Goal: Information Seeking & Learning: Understand process/instructions

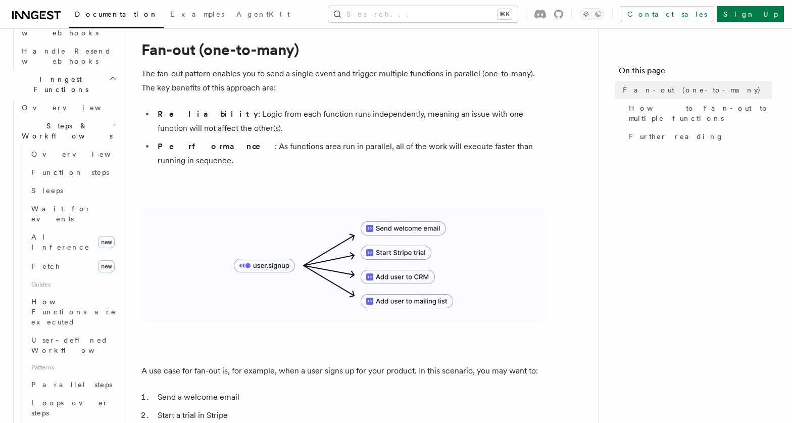
scroll to position [740, 0]
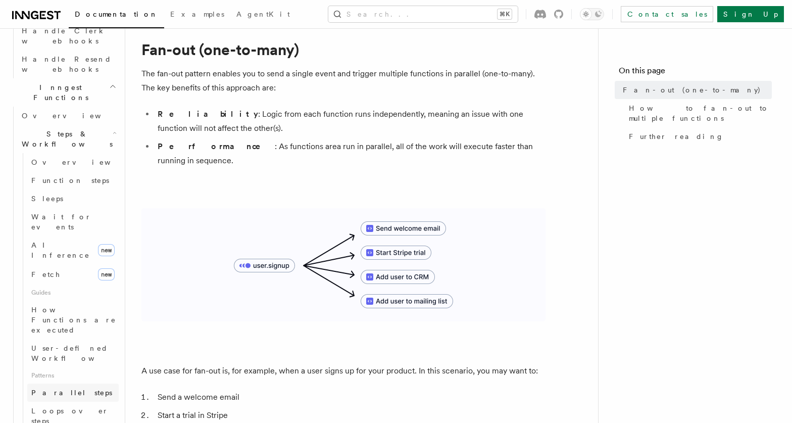
click at [61, 388] on span "Parallel steps" at bounding box center [71, 392] width 81 height 8
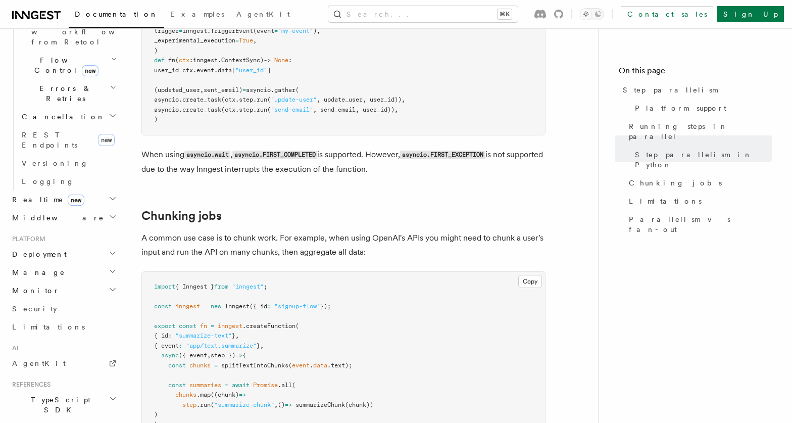
scroll to position [1272, 0]
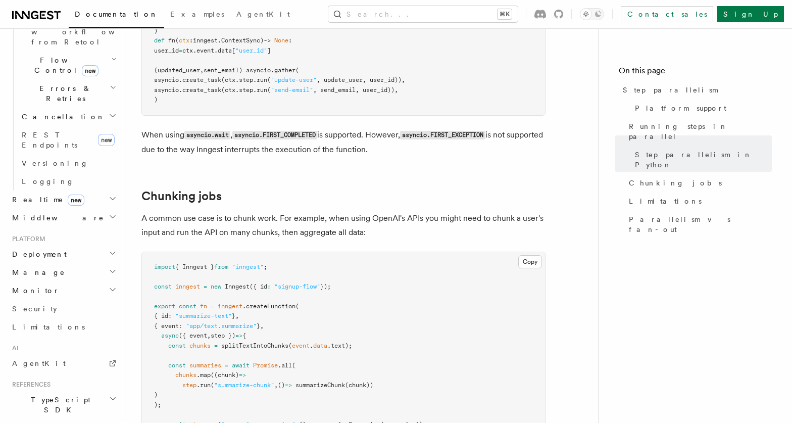
click at [45, 422] on span "Python SDK" at bounding box center [49, 428] width 82 height 10
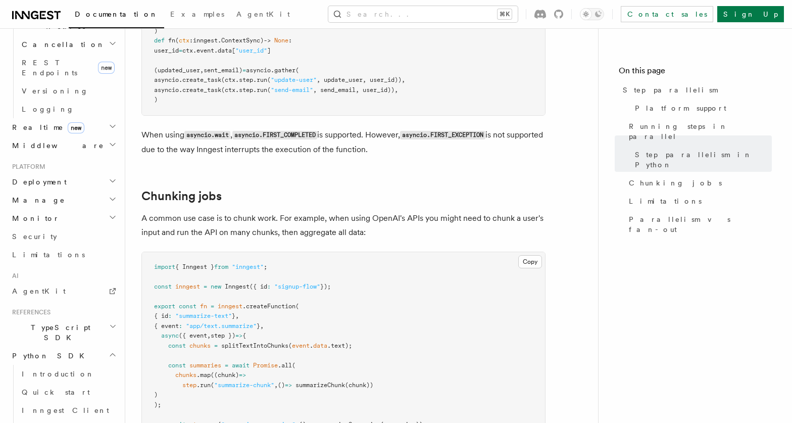
scroll to position [764, 0]
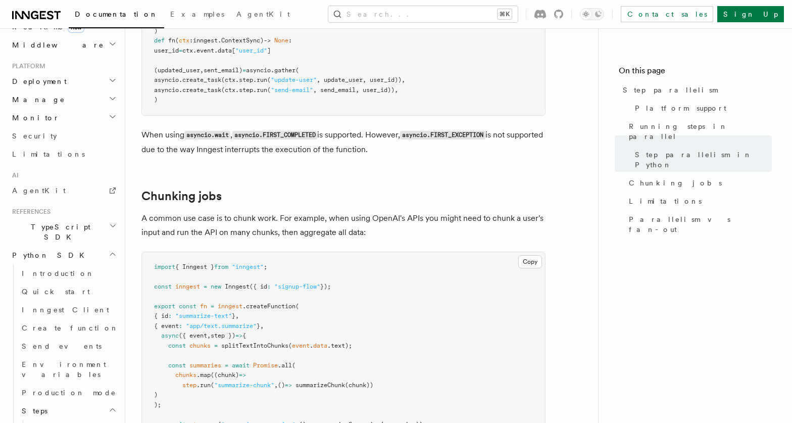
scroll to position [851, 0]
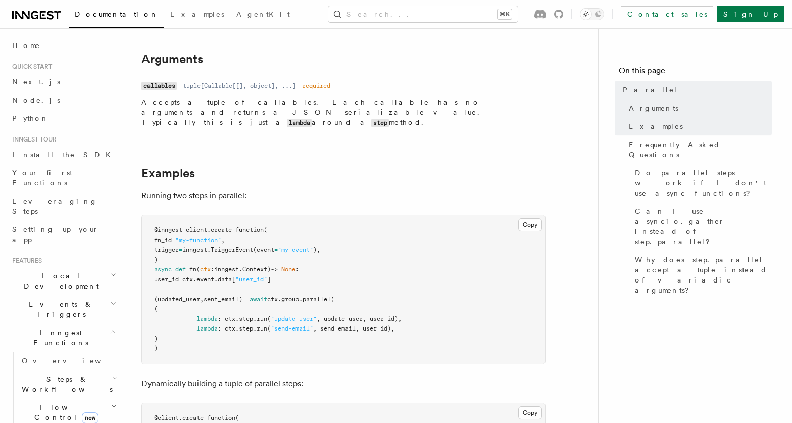
scroll to position [97, 0]
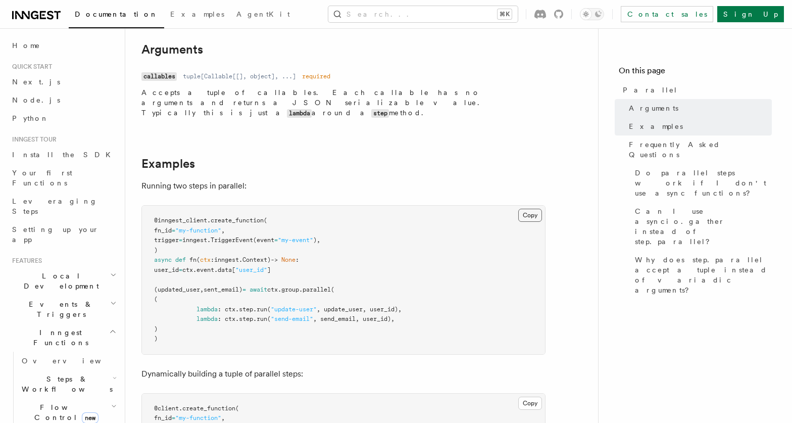
click at [529, 208] on button "Copy Copied" at bounding box center [530, 214] width 24 height 13
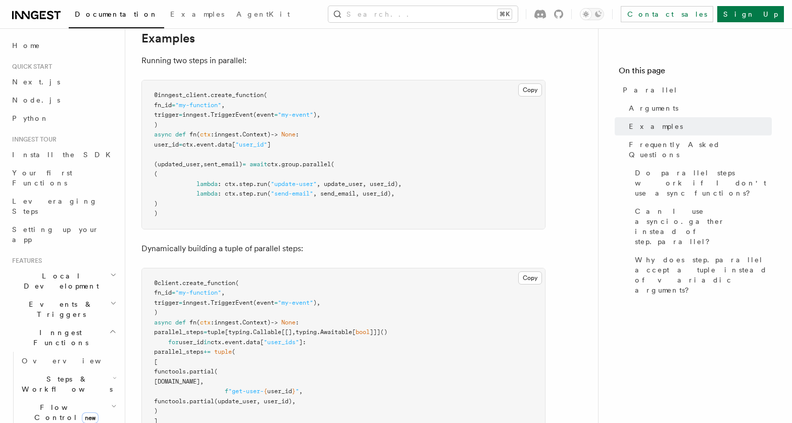
scroll to position [220, 0]
